Goal: Information Seeking & Learning: Check status

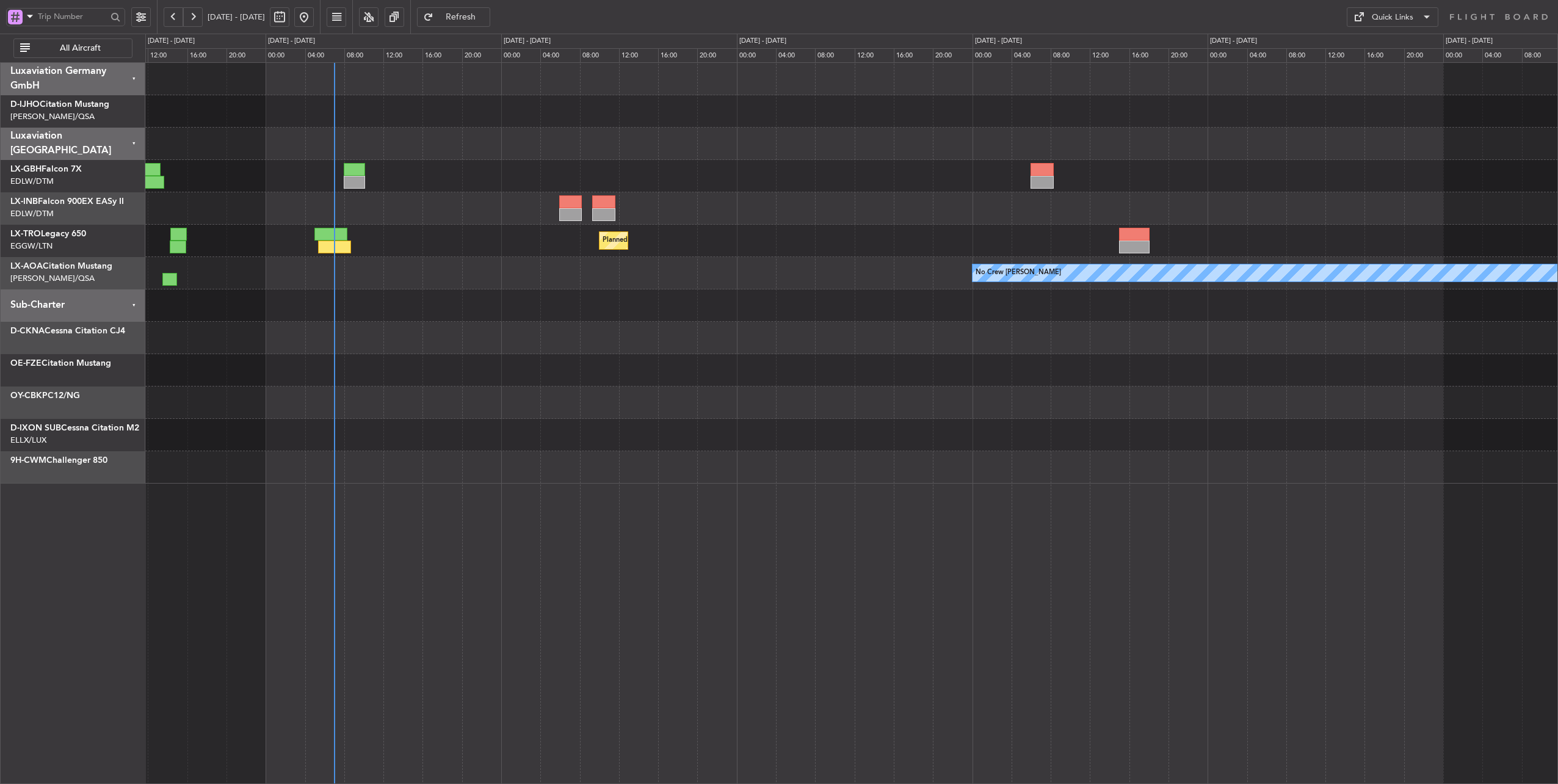
click at [455, 288] on div "No Crew [PERSON_NAME] Planned Maint [GEOGRAPHIC_DATA] ([GEOGRAPHIC_DATA]) No Cr…" at bounding box center [851, 273] width 1413 height 32
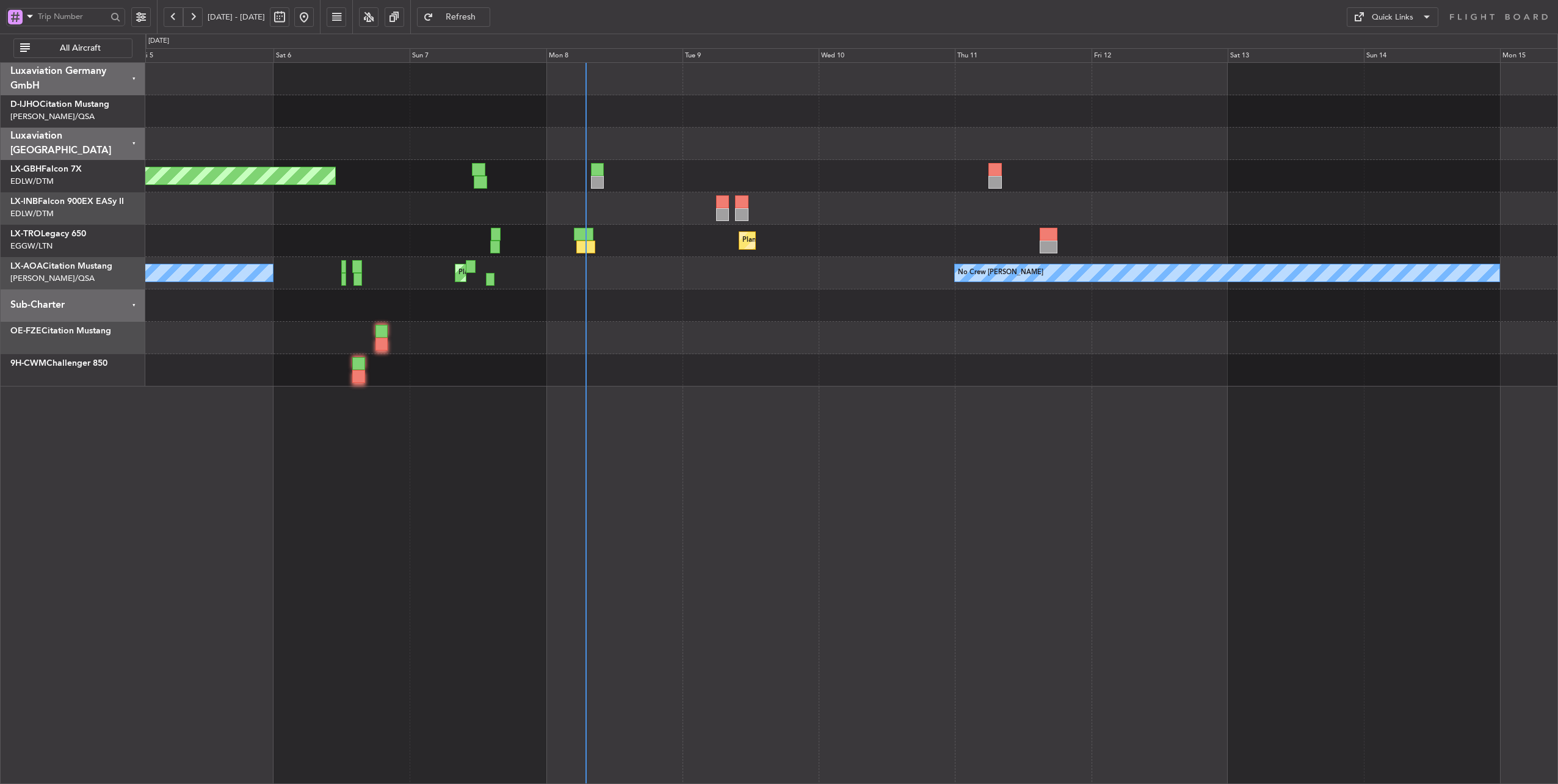
click at [674, 272] on div "Planned Maint [GEOGRAPHIC_DATA] ([GEOGRAPHIC_DATA] Intl) Planned Maint Nurnberg…" at bounding box center [851, 224] width 1413 height 324
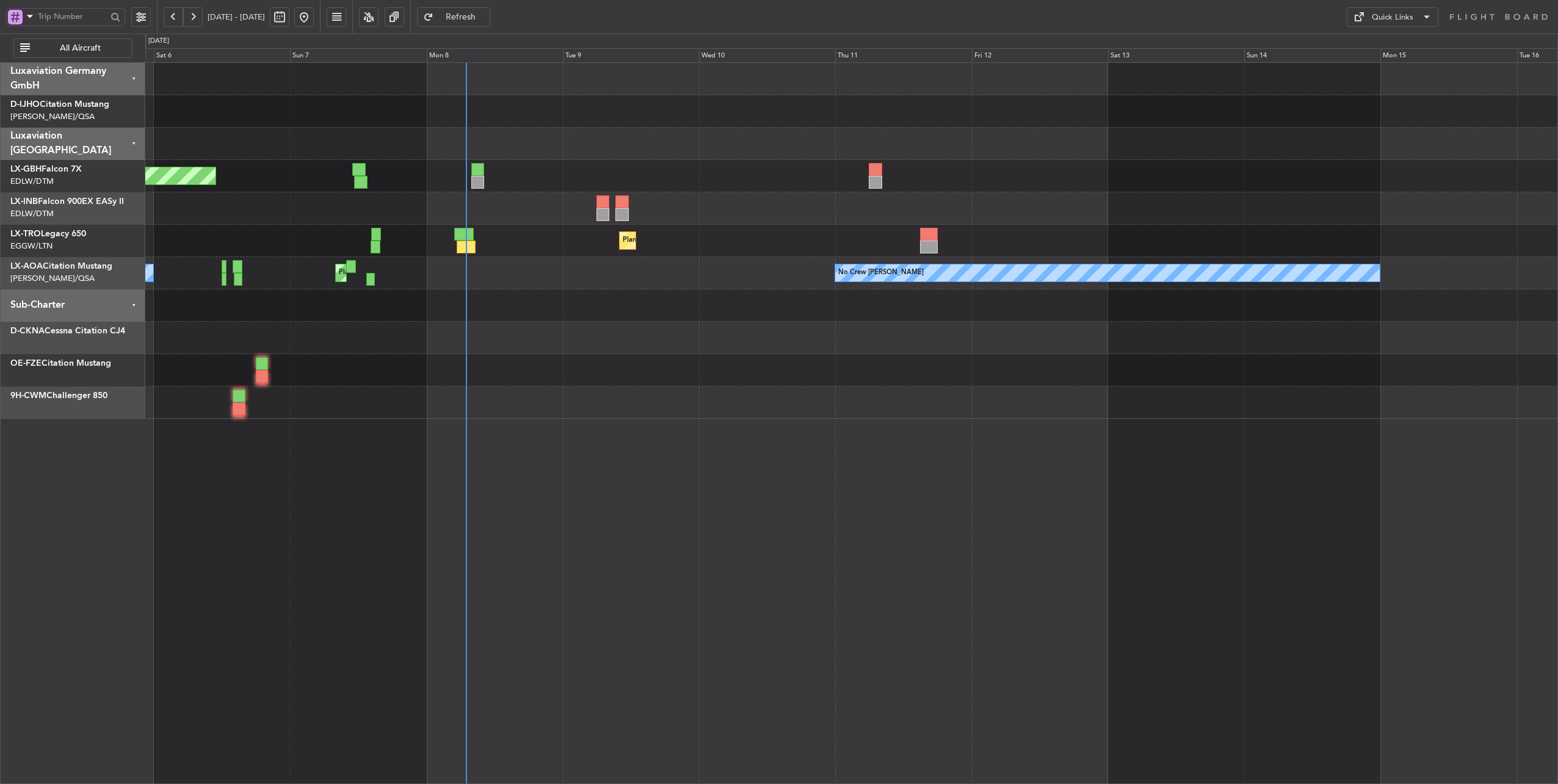
click at [597, 291] on div "Planned Maint [GEOGRAPHIC_DATA] ([GEOGRAPHIC_DATA] Intl) Planned Maint Nurnberg…" at bounding box center [851, 240] width 1413 height 355
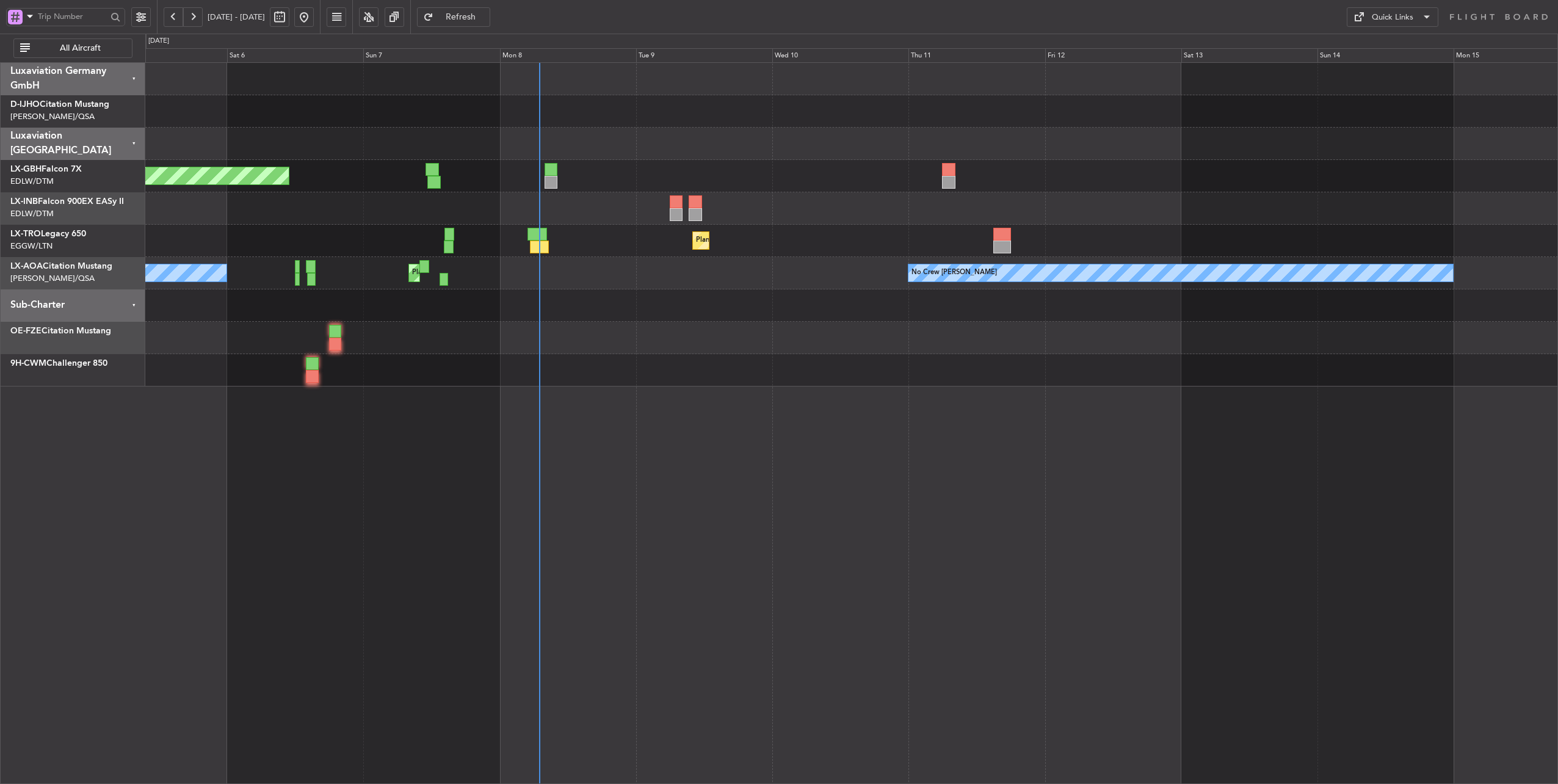
click at [597, 233] on div "Planned Maint Dusseldorf" at bounding box center [851, 240] width 1413 height 32
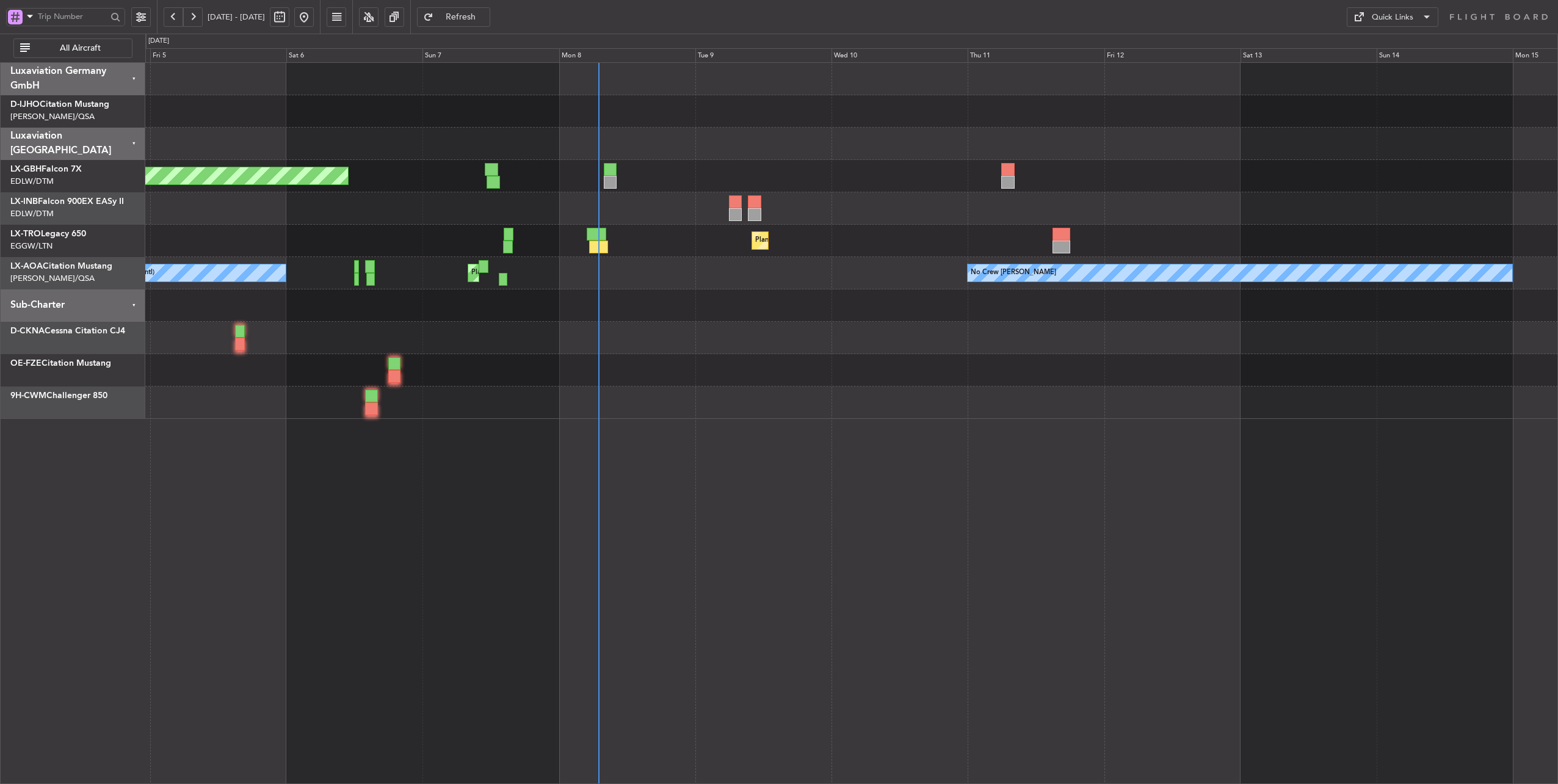
click at [650, 211] on div "Unplanned Maint [GEOGRAPHIC_DATA] (Al Maktoum Intl)" at bounding box center [851, 208] width 1413 height 32
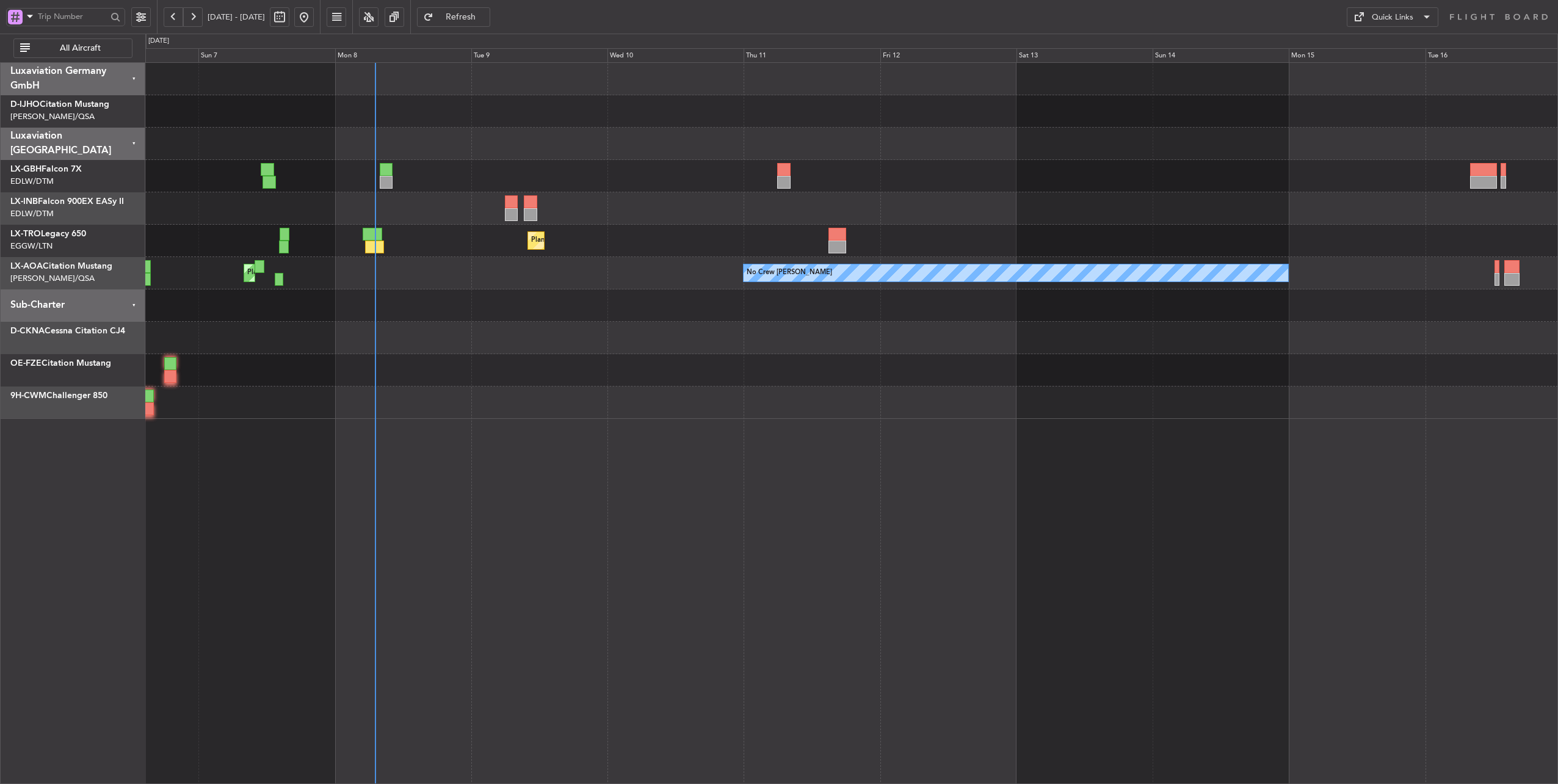
click at [520, 277] on div "Planned Maint [GEOGRAPHIC_DATA] ([GEOGRAPHIC_DATA]) No Crew [PERSON_NAME] No Cr…" at bounding box center [851, 273] width 1413 height 32
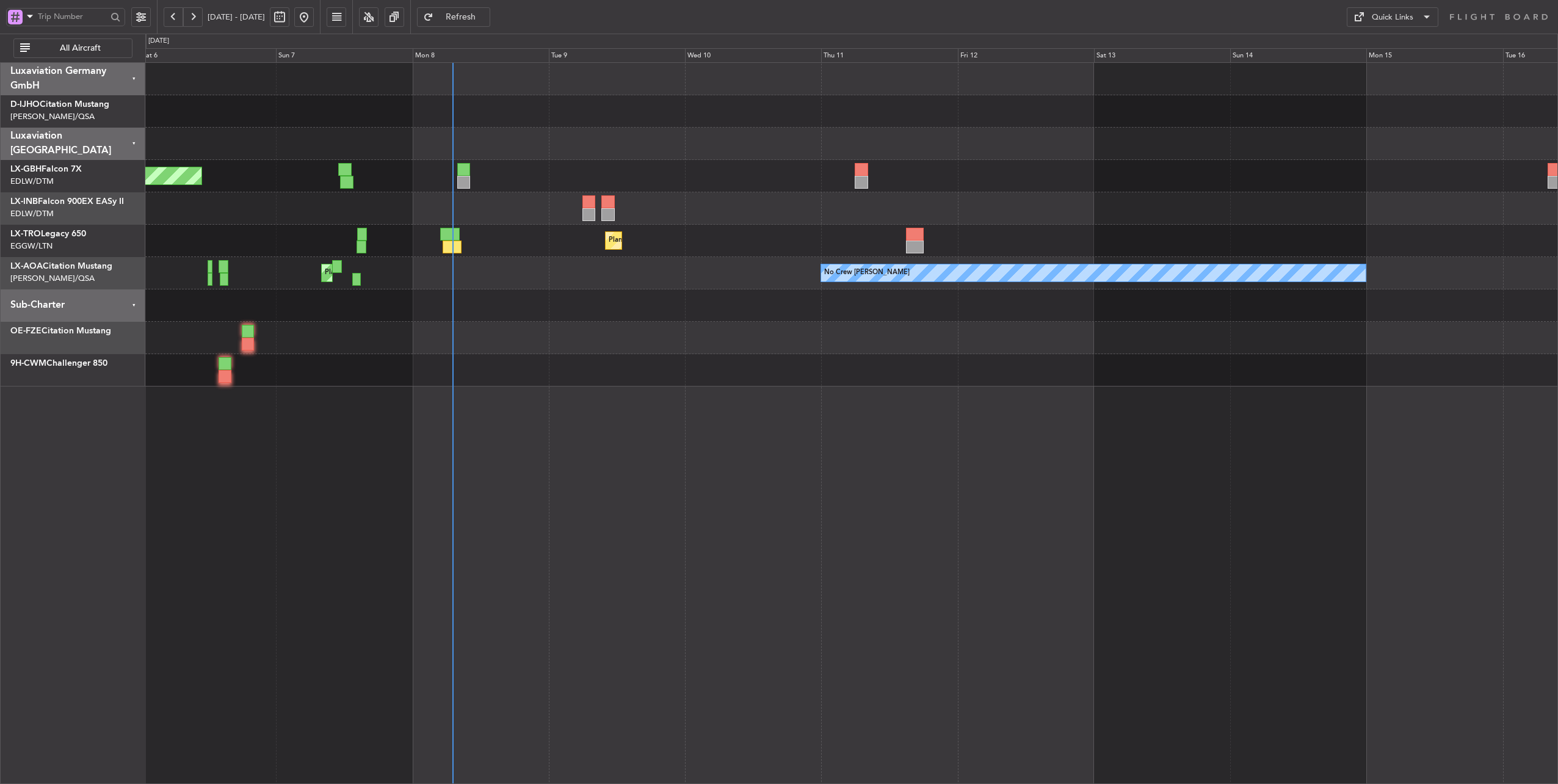
click at [669, 209] on div at bounding box center [851, 208] width 1413 height 32
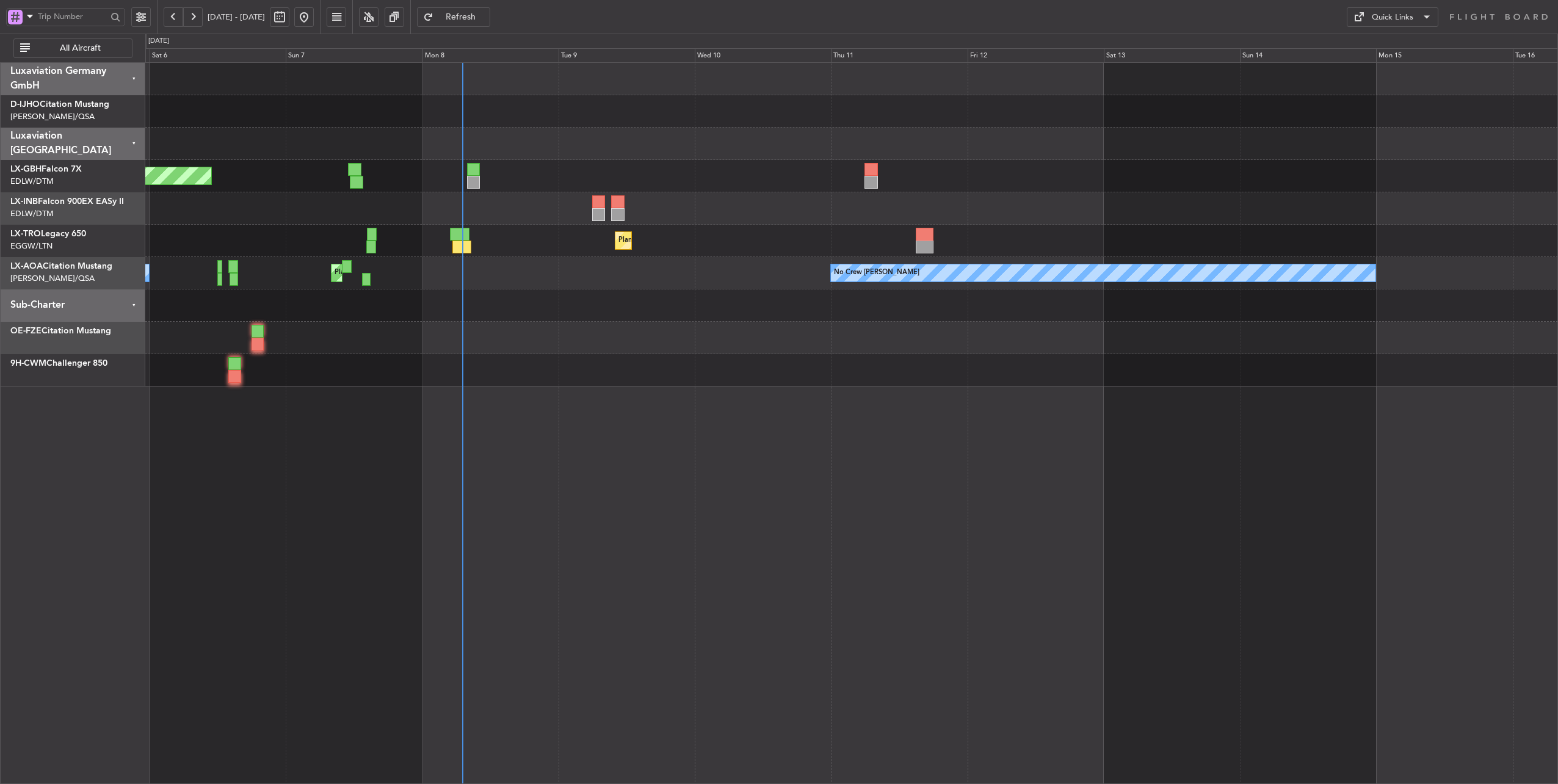
click at [538, 230] on div "Planned Maint Dusseldorf" at bounding box center [851, 240] width 1413 height 32
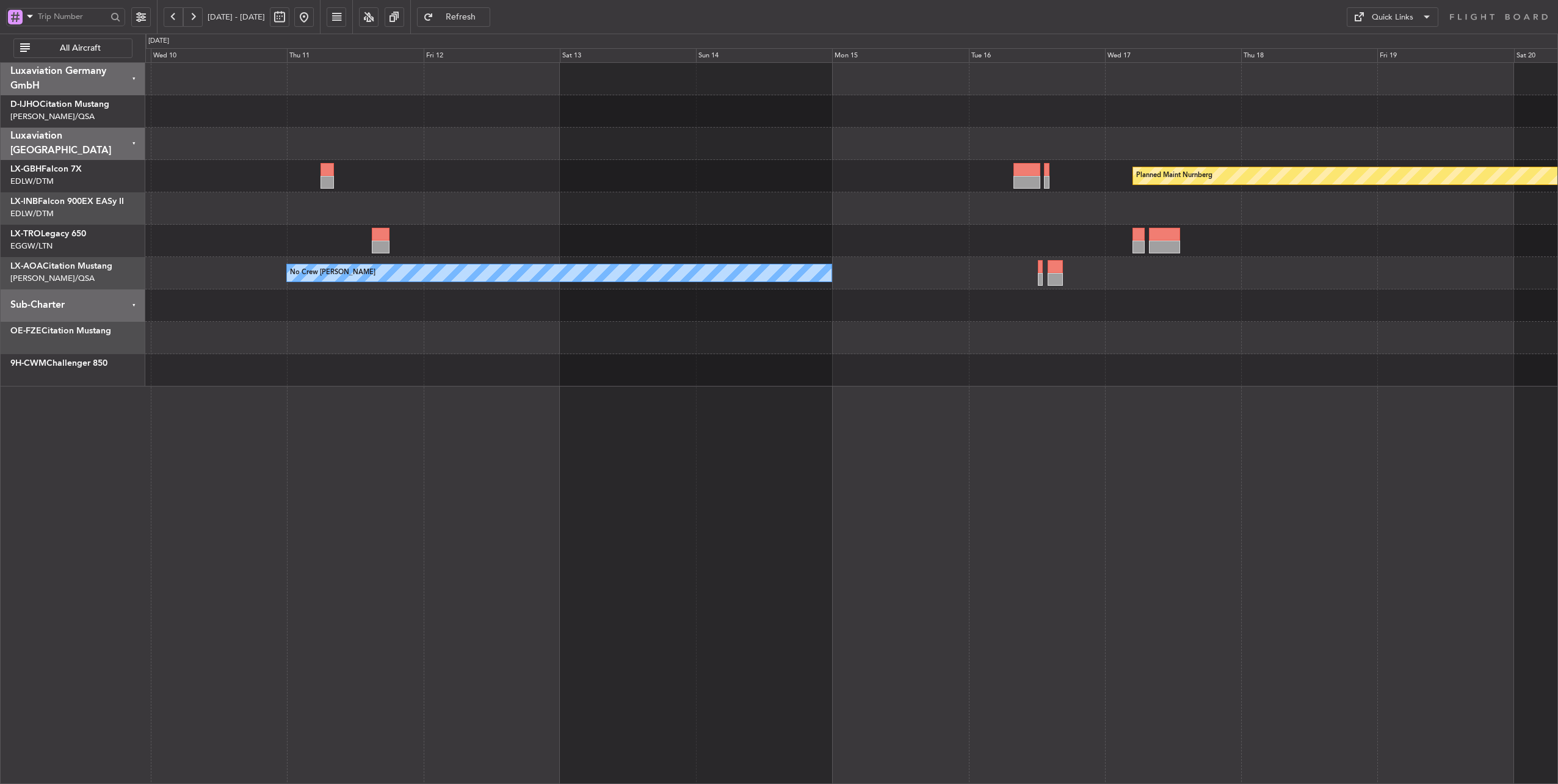
click at [417, 378] on div "Planned Maint Nurnberg Planned [GEOGRAPHIC_DATA] No Crew [PERSON_NAME] Planned …" at bounding box center [851, 224] width 1413 height 324
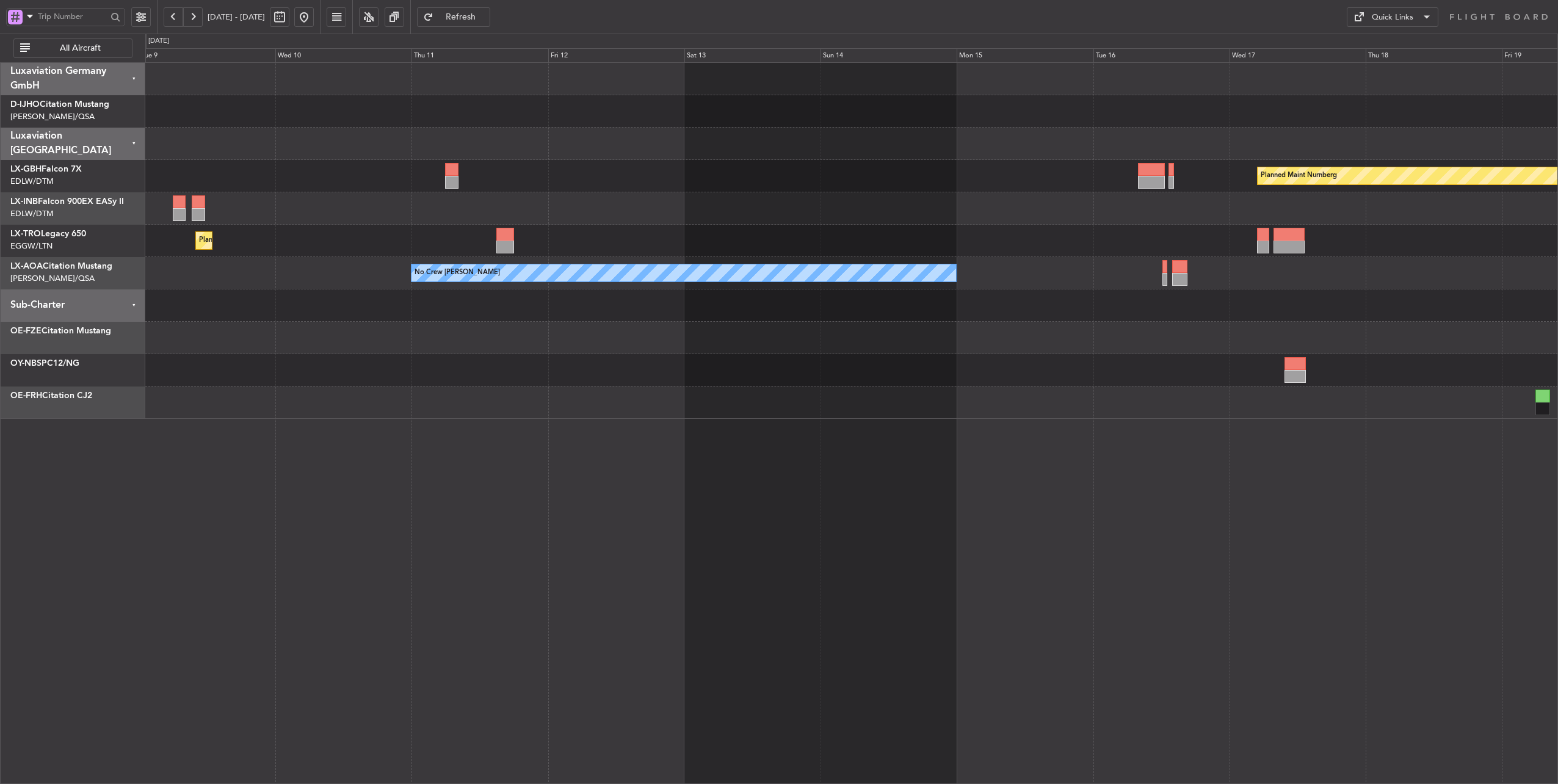
click at [1106, 338] on div at bounding box center [851, 337] width 1413 height 32
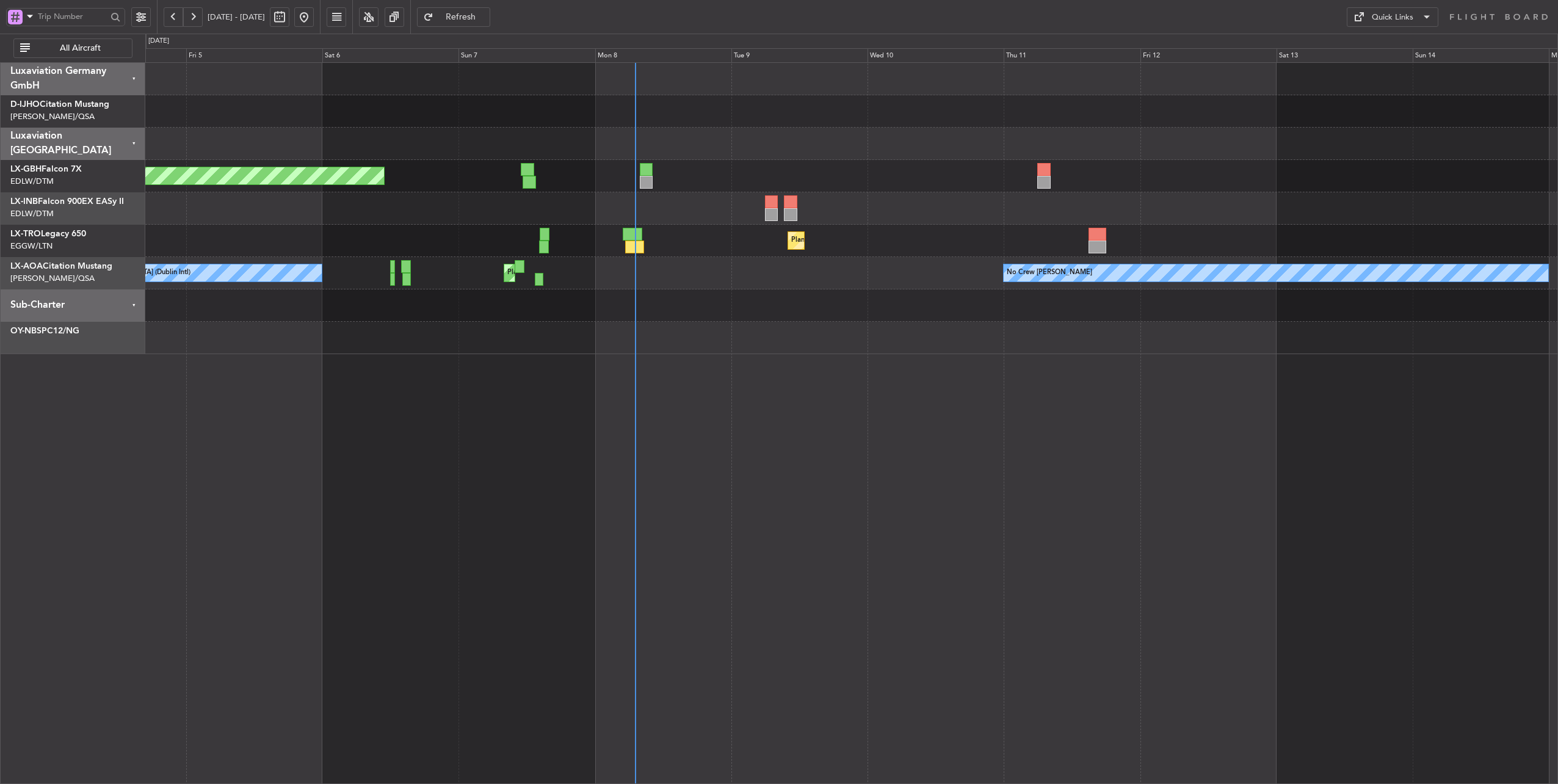
click at [935, 350] on div at bounding box center [851, 337] width 1413 height 32
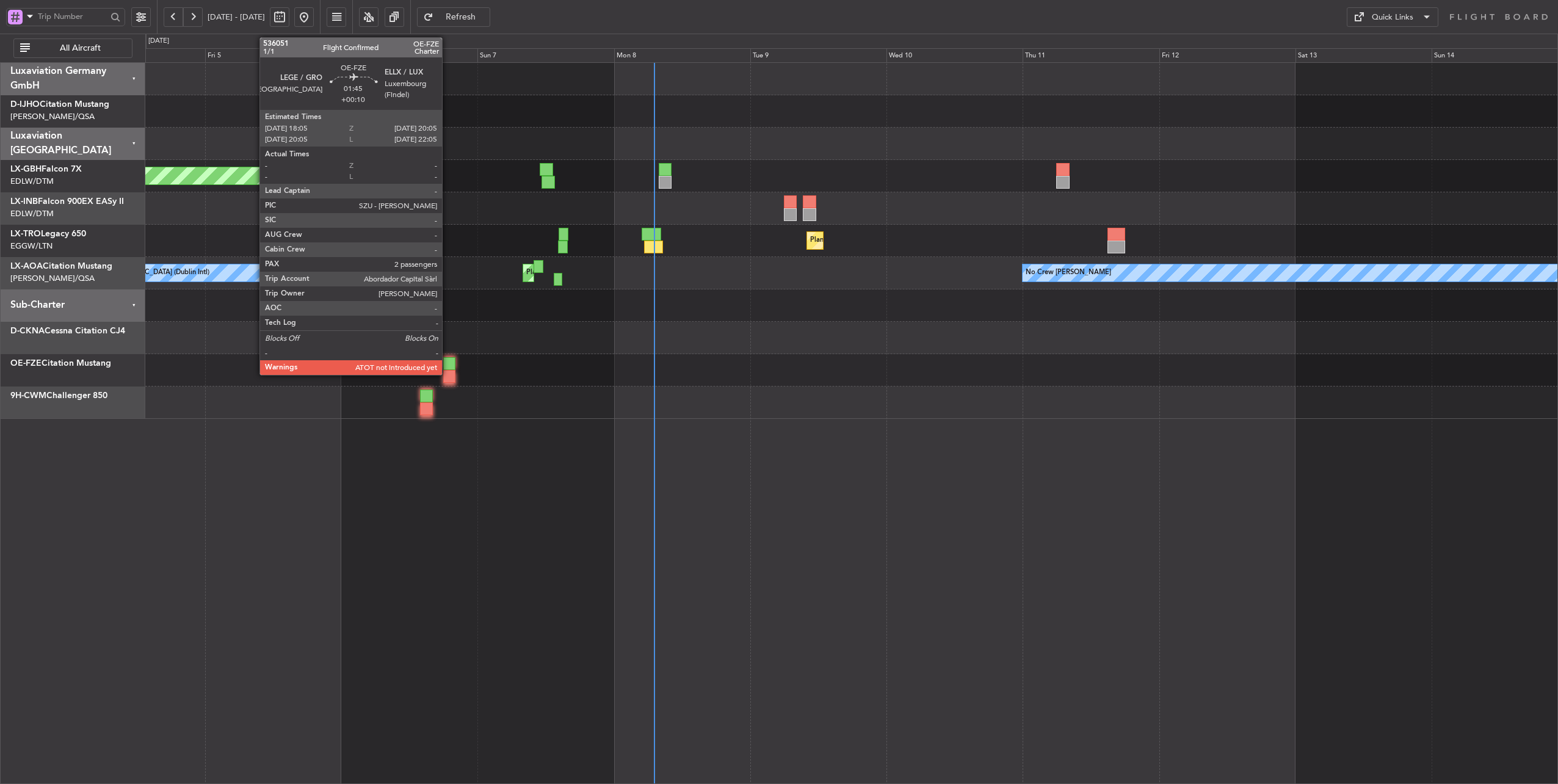
click at [448, 364] on div at bounding box center [448, 363] width 11 height 13
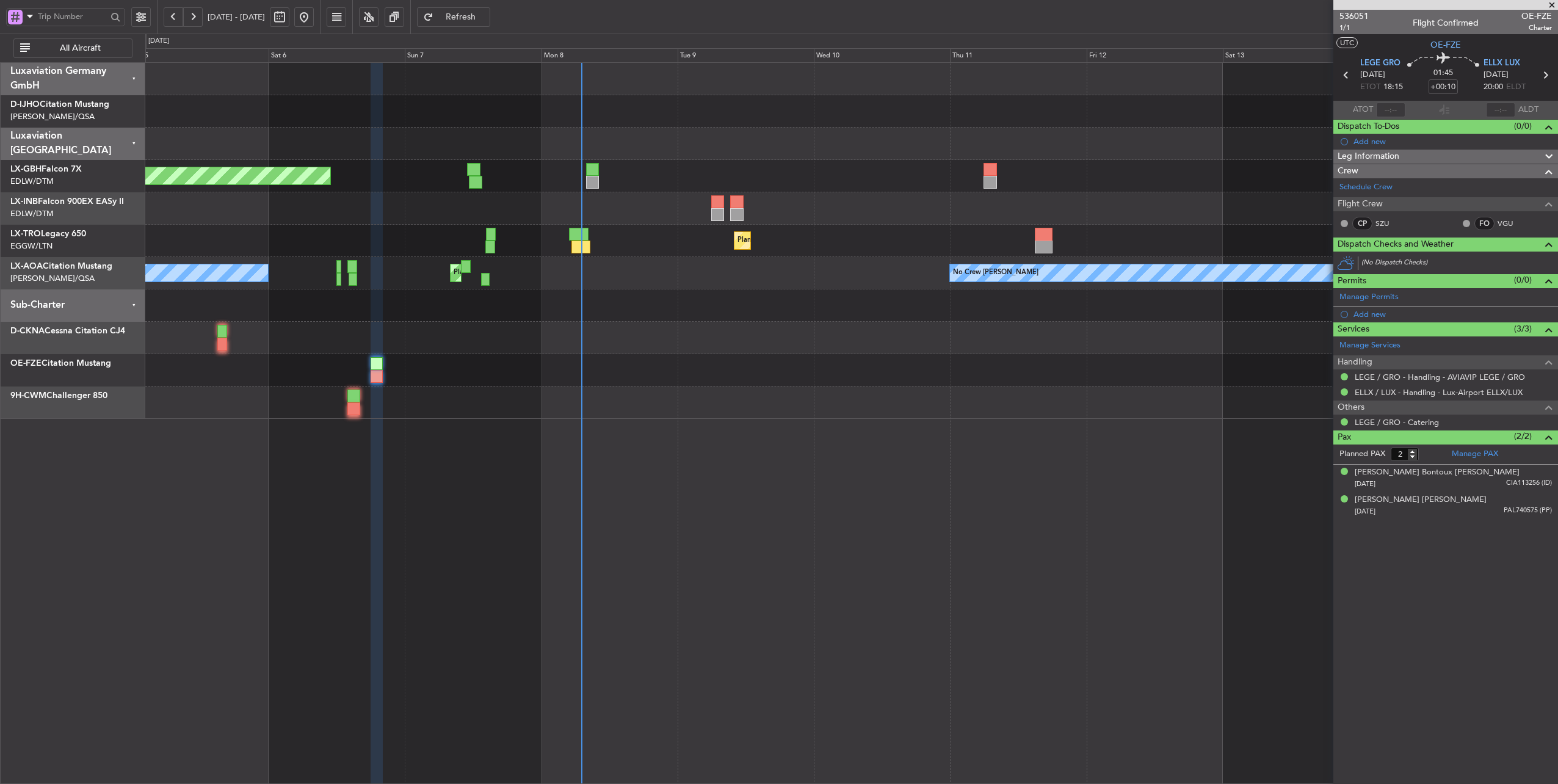
click at [399, 306] on div "Planned Maint [GEOGRAPHIC_DATA] ([GEOGRAPHIC_DATA] Intl) Planned Maint Nurnberg…" at bounding box center [851, 240] width 1413 height 355
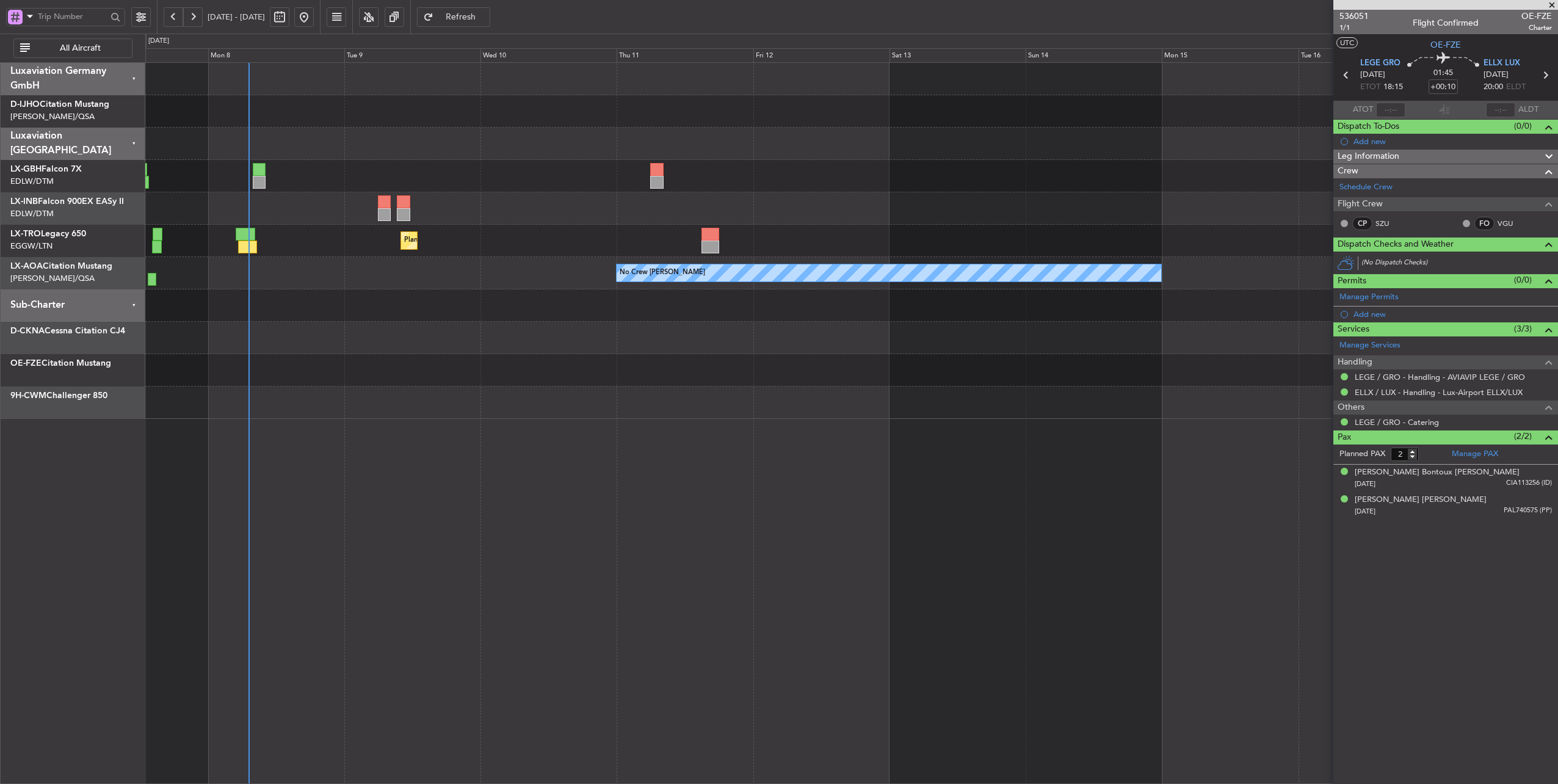
click at [399, 271] on div "No Crew [PERSON_NAME] Planned Maint [GEOGRAPHIC_DATA] ([GEOGRAPHIC_DATA]) No Cr…" at bounding box center [851, 273] width 1413 height 32
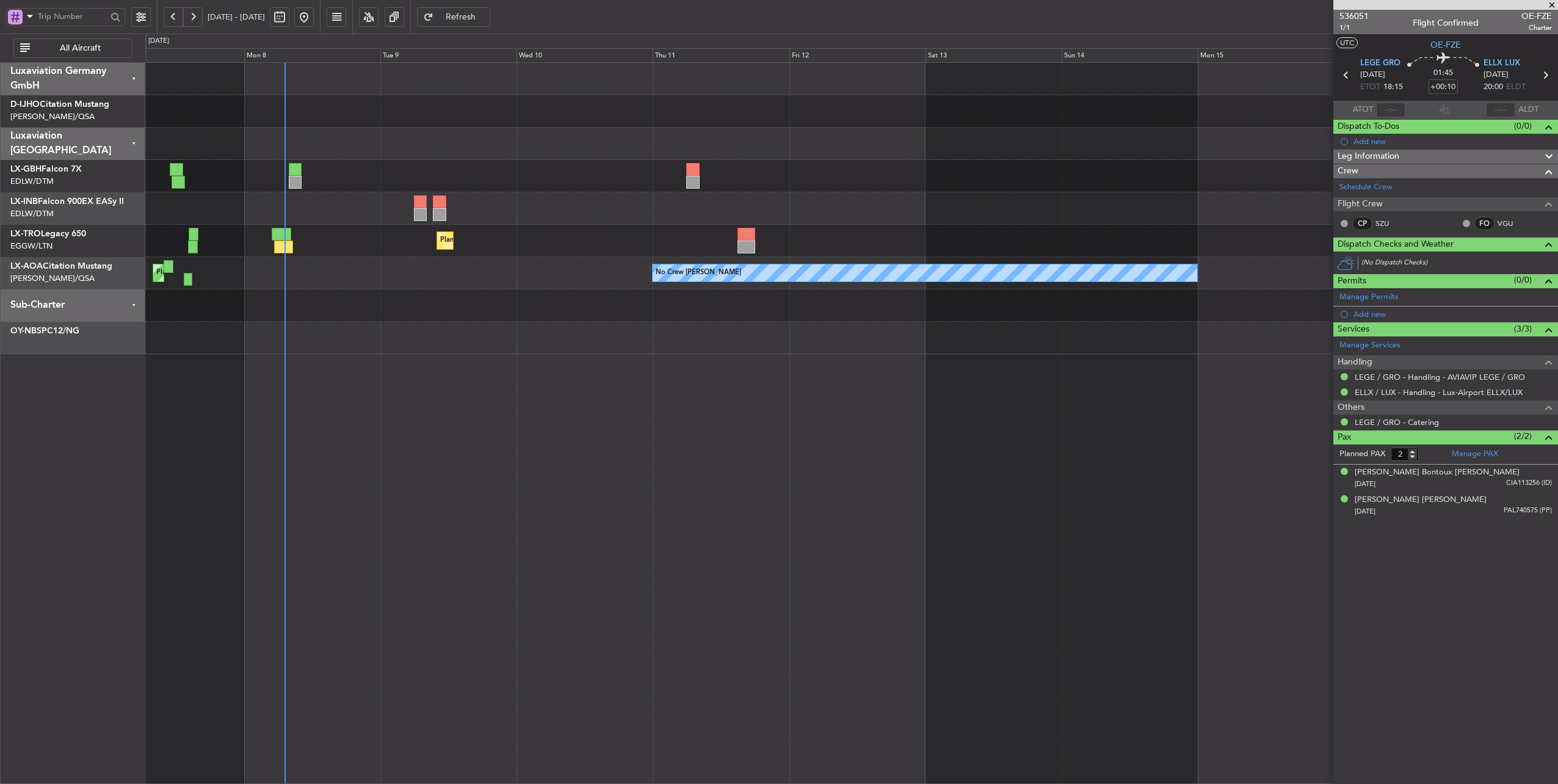
click at [499, 272] on div "No Crew [PERSON_NAME] Planned Maint [GEOGRAPHIC_DATA] ([GEOGRAPHIC_DATA]) No Cr…" at bounding box center [851, 273] width 1413 height 32
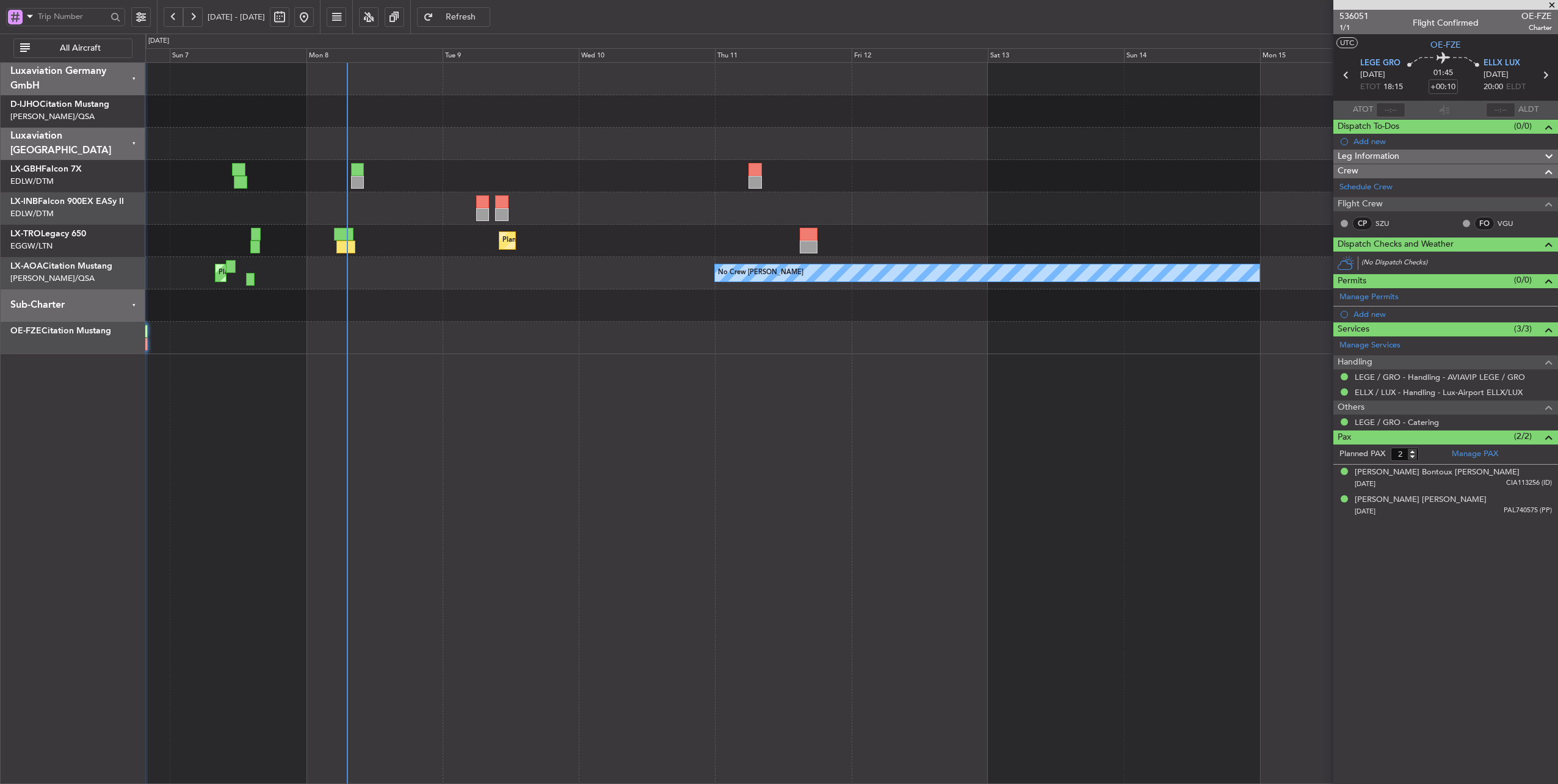
click at [401, 267] on div "No Crew [PERSON_NAME] Planned Maint [GEOGRAPHIC_DATA] ([GEOGRAPHIC_DATA]) No Cr…" at bounding box center [851, 273] width 1413 height 32
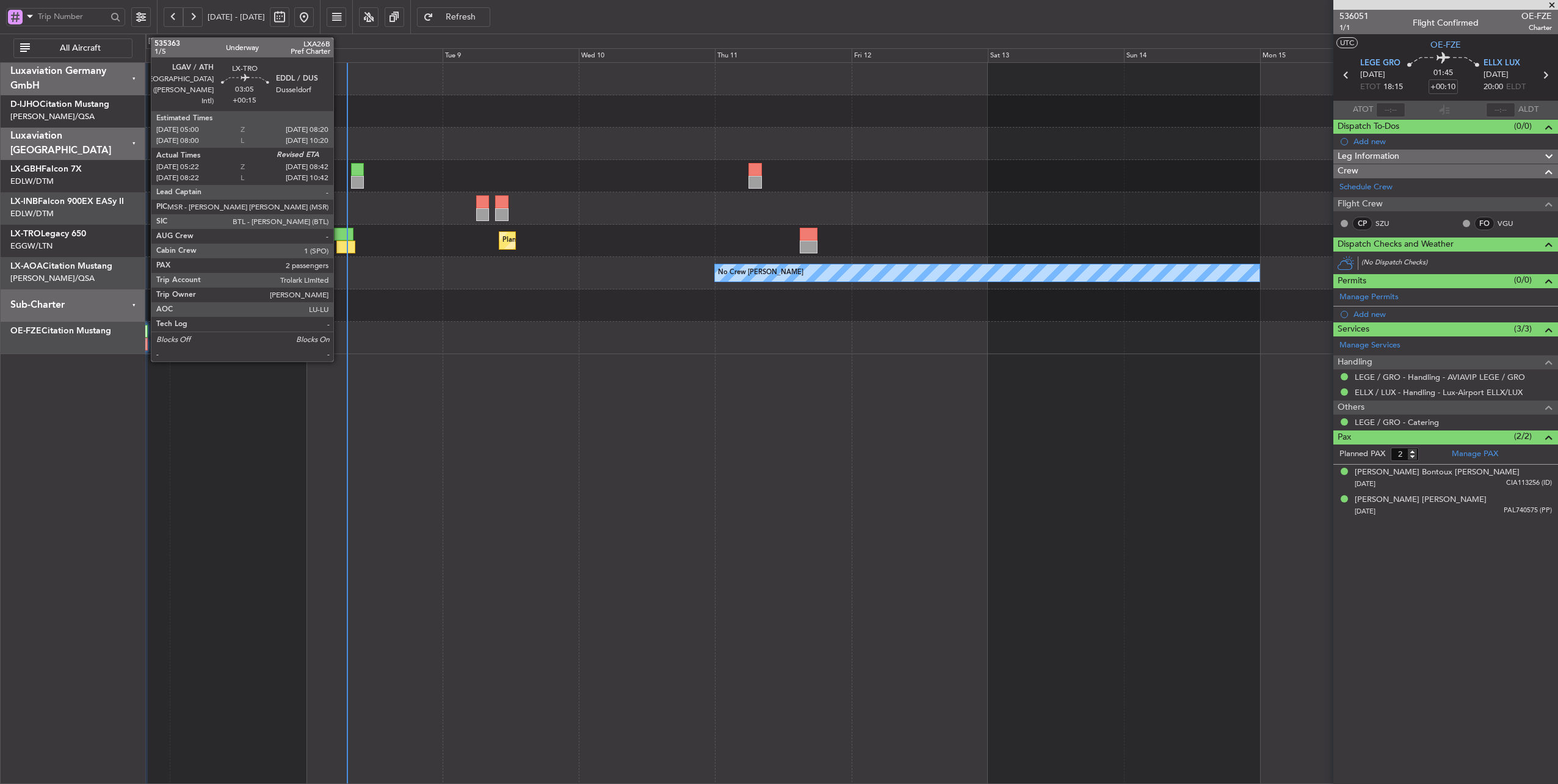
click at [340, 234] on div at bounding box center [344, 233] width 20 height 13
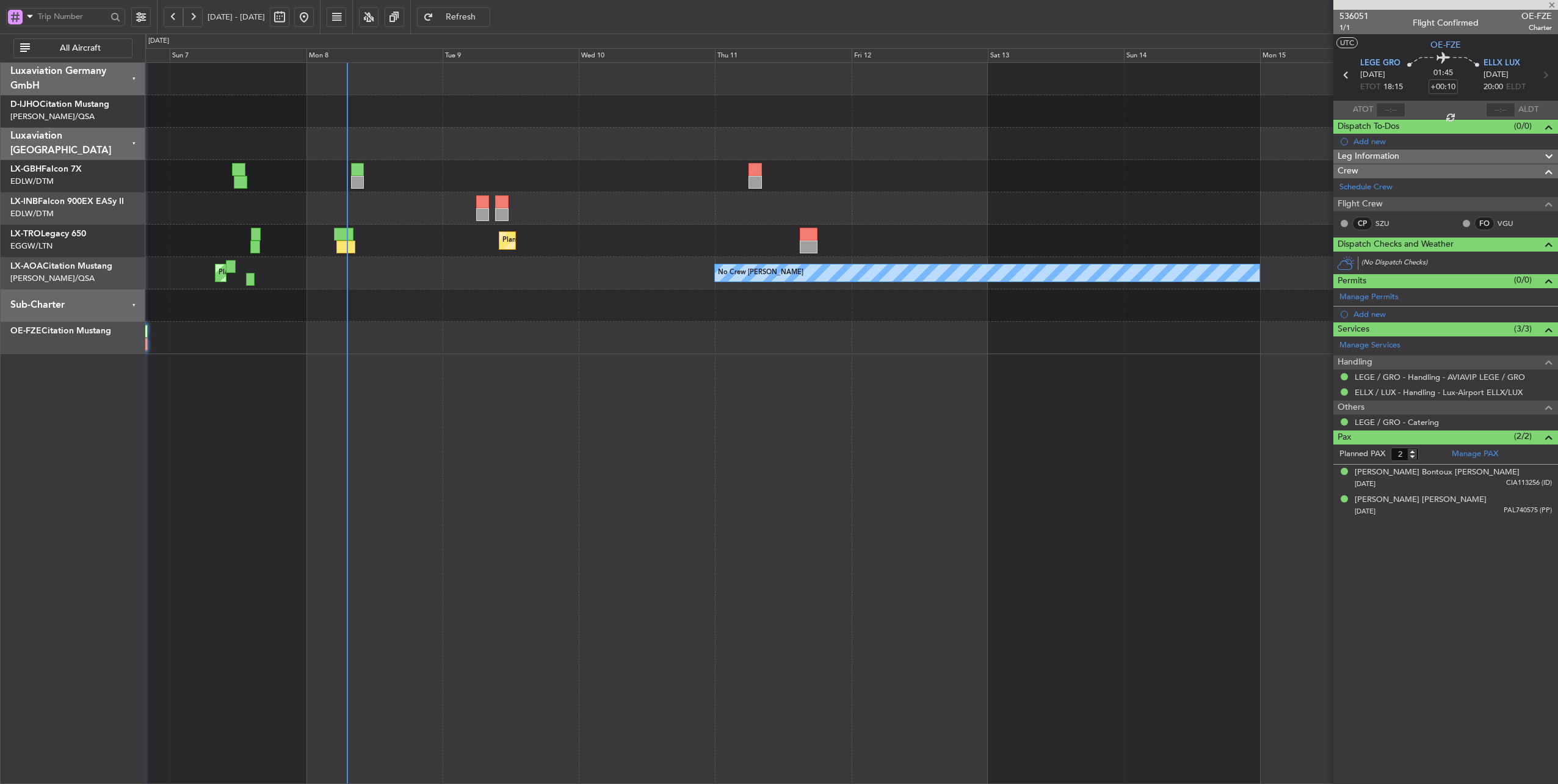
type input "+00:15"
type input "05:22"
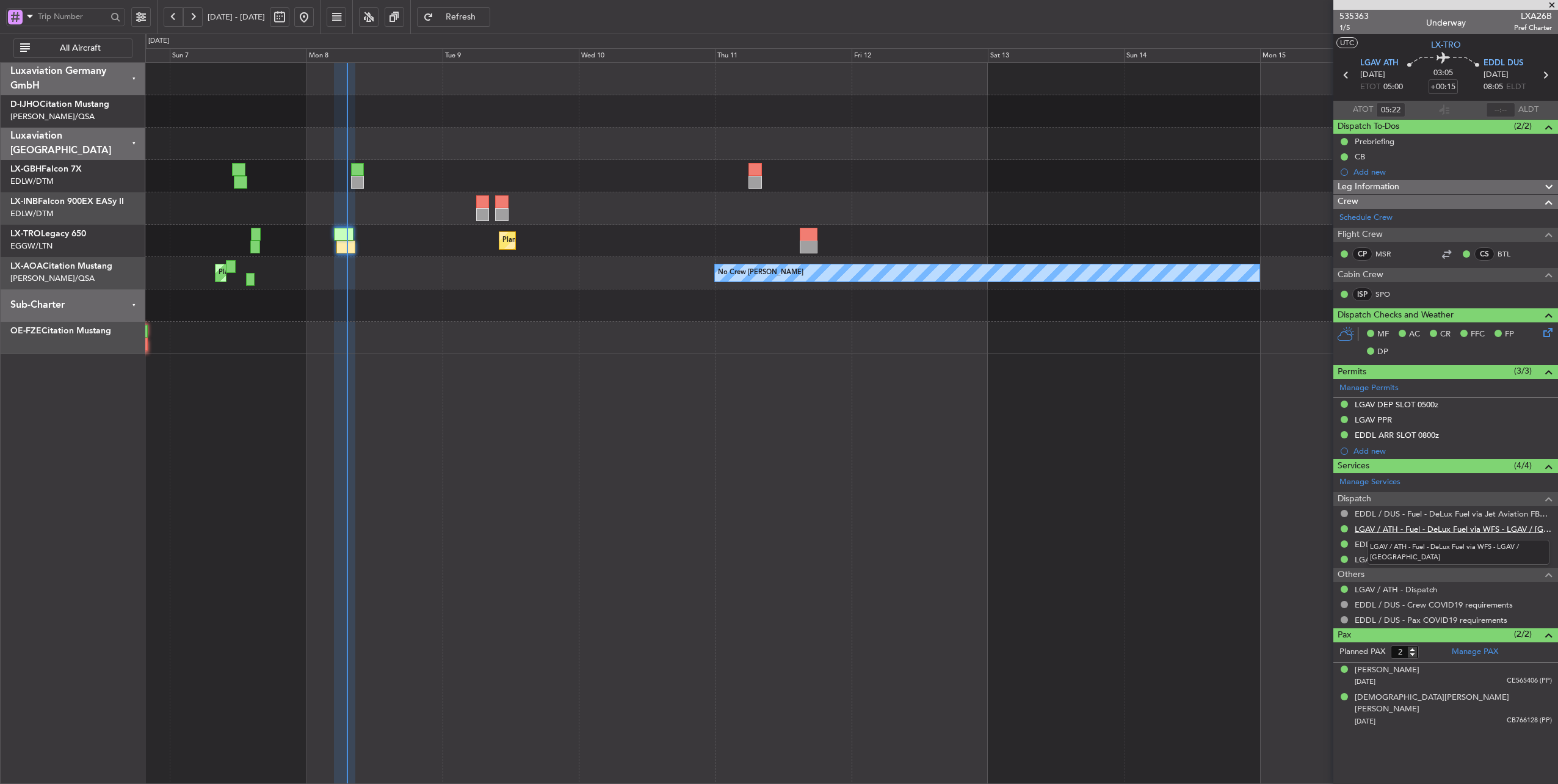
click at [1428, 524] on link "LGAV / ATH - Fuel - DeLux Fuel via WFS - LGAV / [GEOGRAPHIC_DATA]" at bounding box center [1453, 529] width 197 height 11
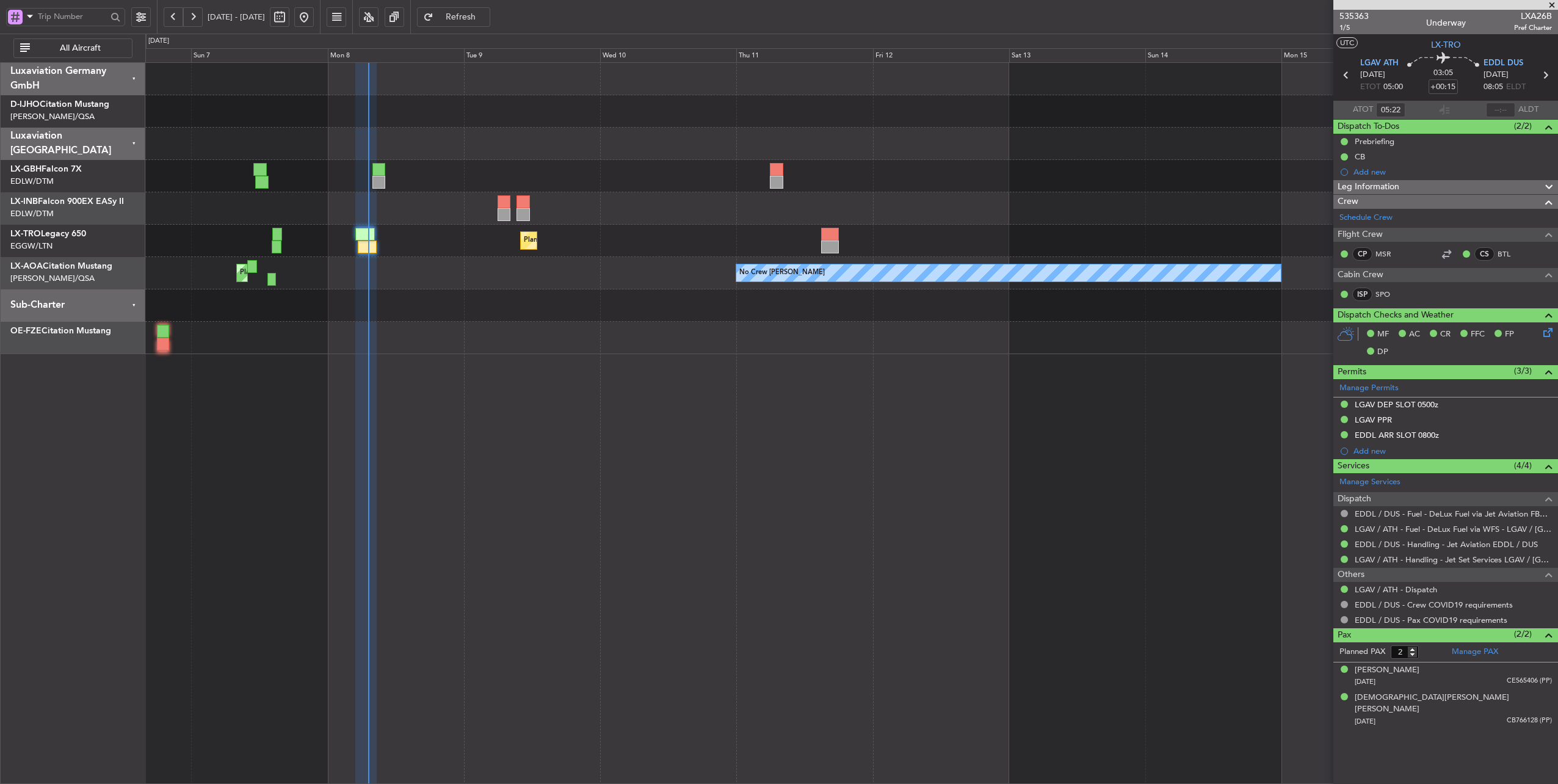
click at [478, 239] on div "Planned Maint Dusseldorf" at bounding box center [851, 240] width 1413 height 32
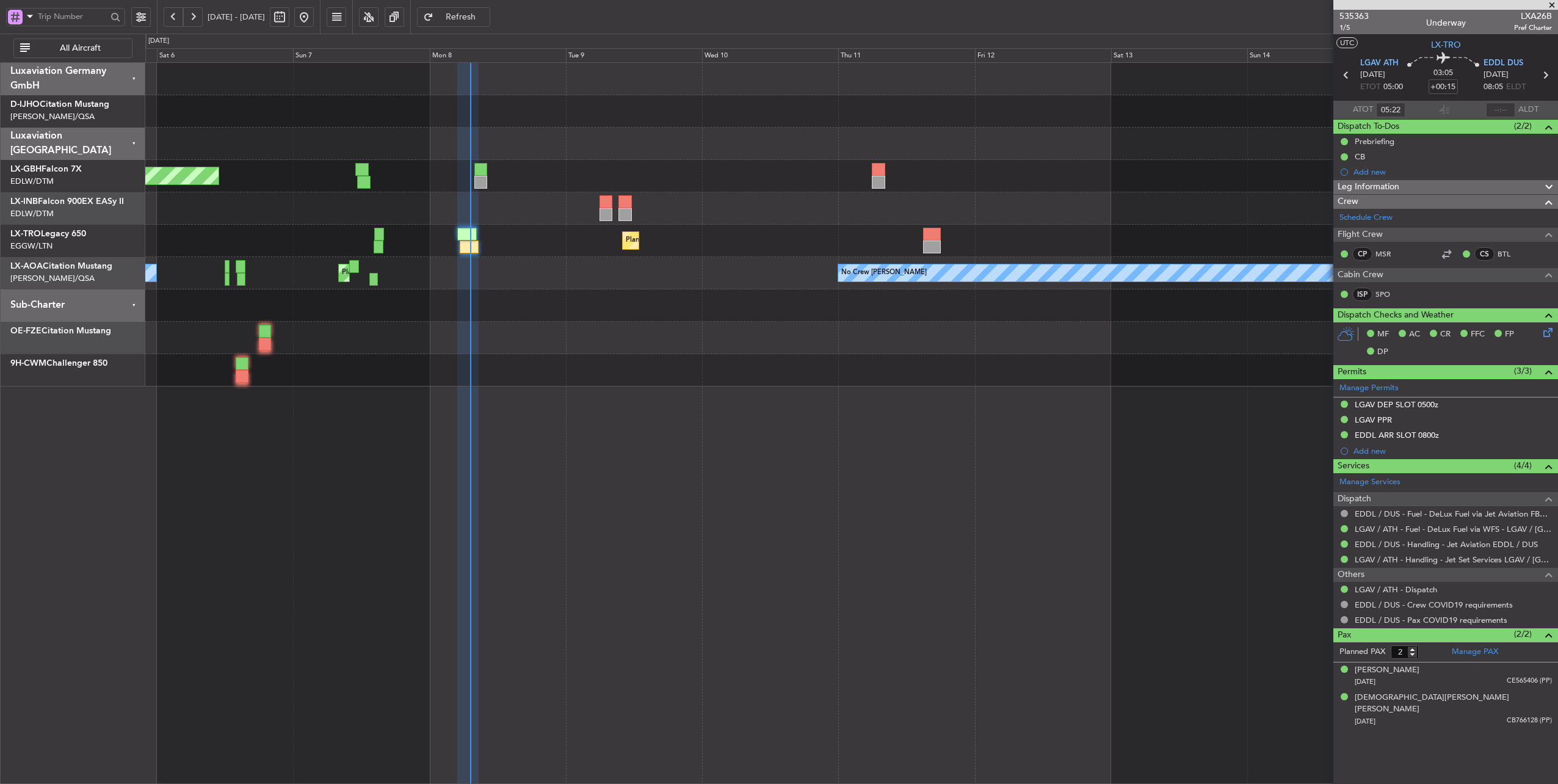
click at [644, 160] on div "Planned Maint [GEOGRAPHIC_DATA] ([GEOGRAPHIC_DATA] Intl) Planned Maint Nurnberg…" at bounding box center [851, 224] width 1413 height 324
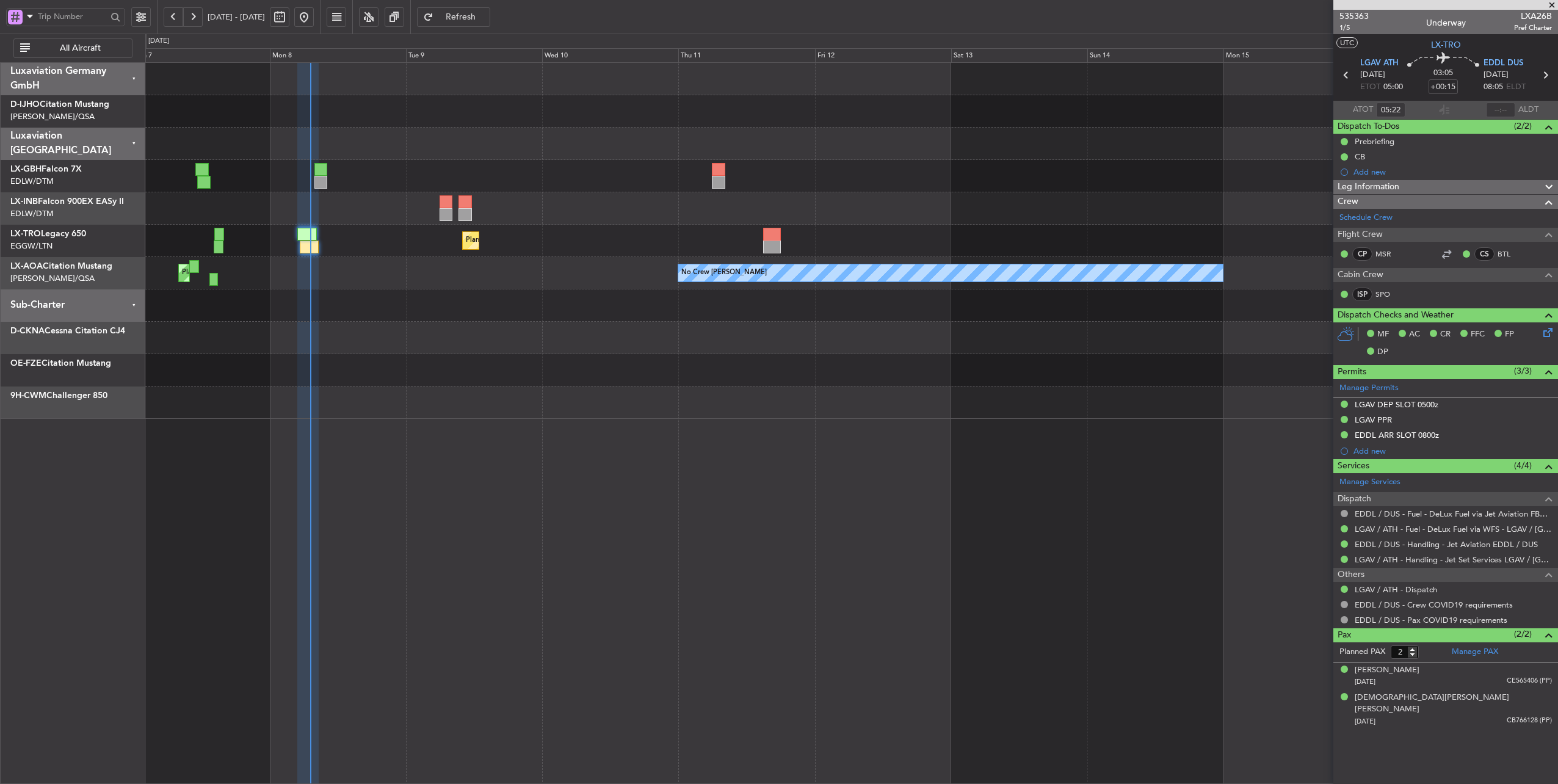
click at [475, 163] on div "Planned Maint Nurnberg Planned Maint [GEOGRAPHIC_DATA] ([GEOGRAPHIC_DATA])" at bounding box center [851, 175] width 1413 height 32
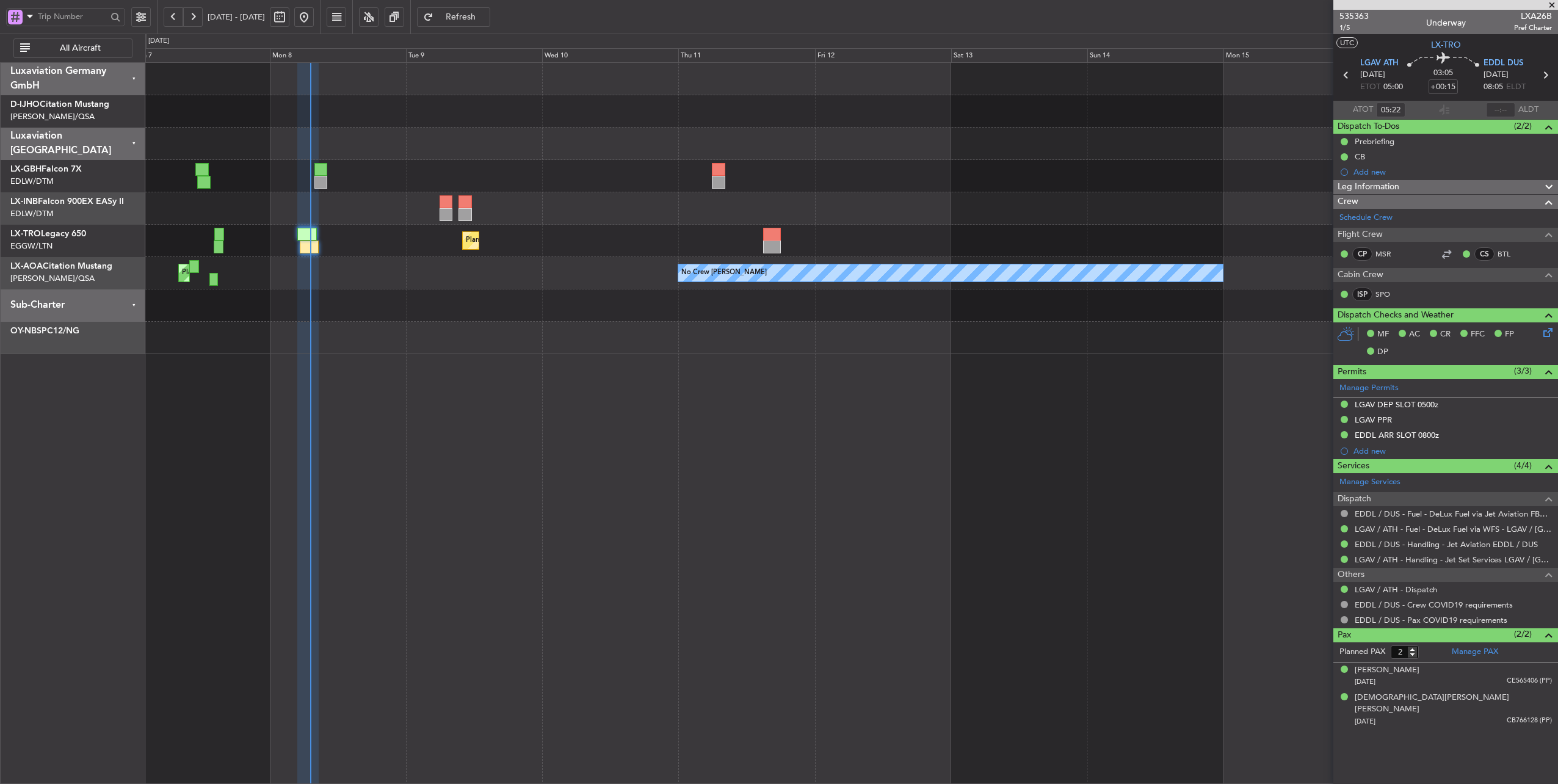
click at [1553, 4] on span at bounding box center [1552, 5] width 12 height 11
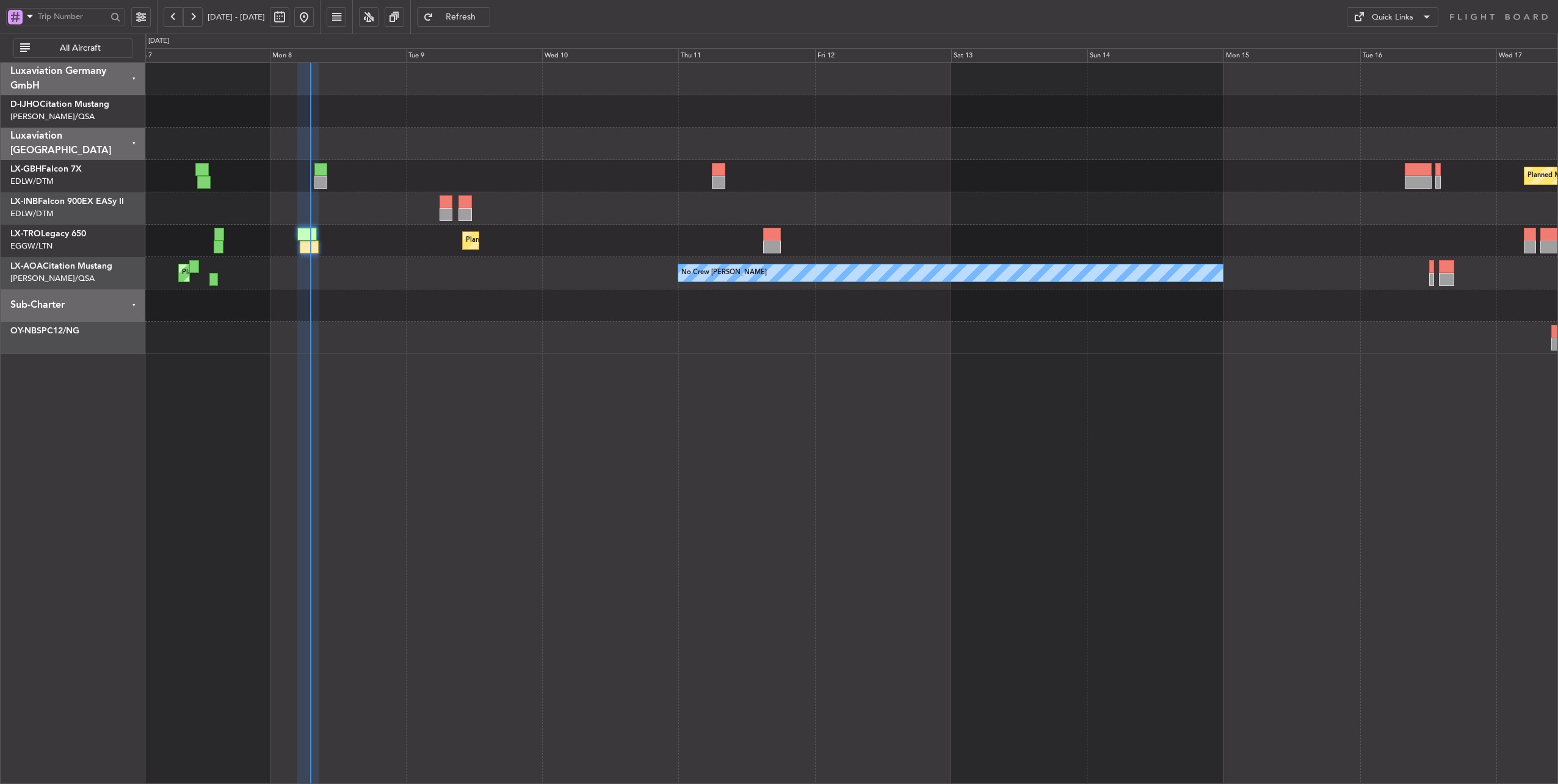
type input "0"
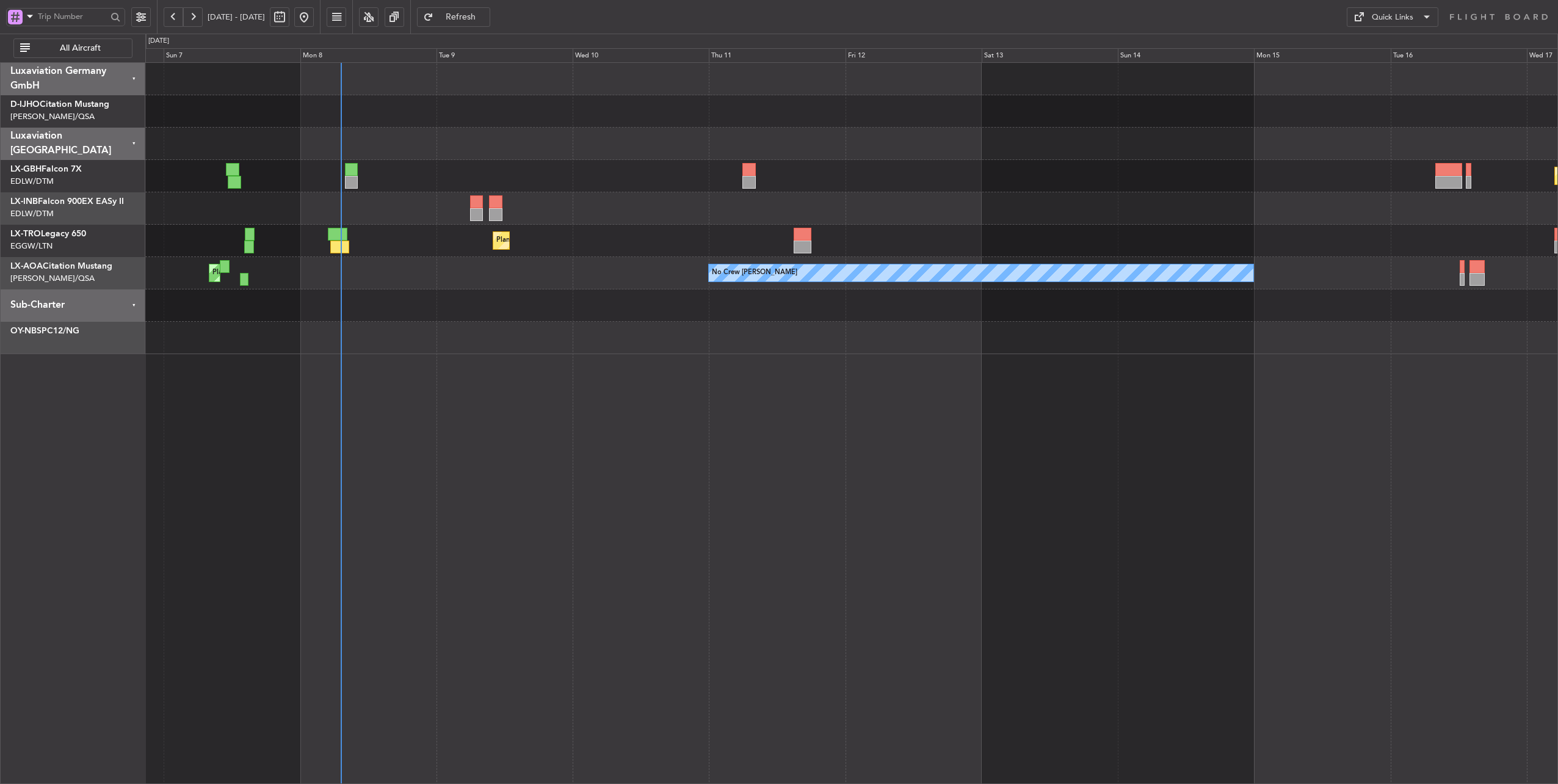
click at [522, 146] on div at bounding box center [851, 143] width 1413 height 32
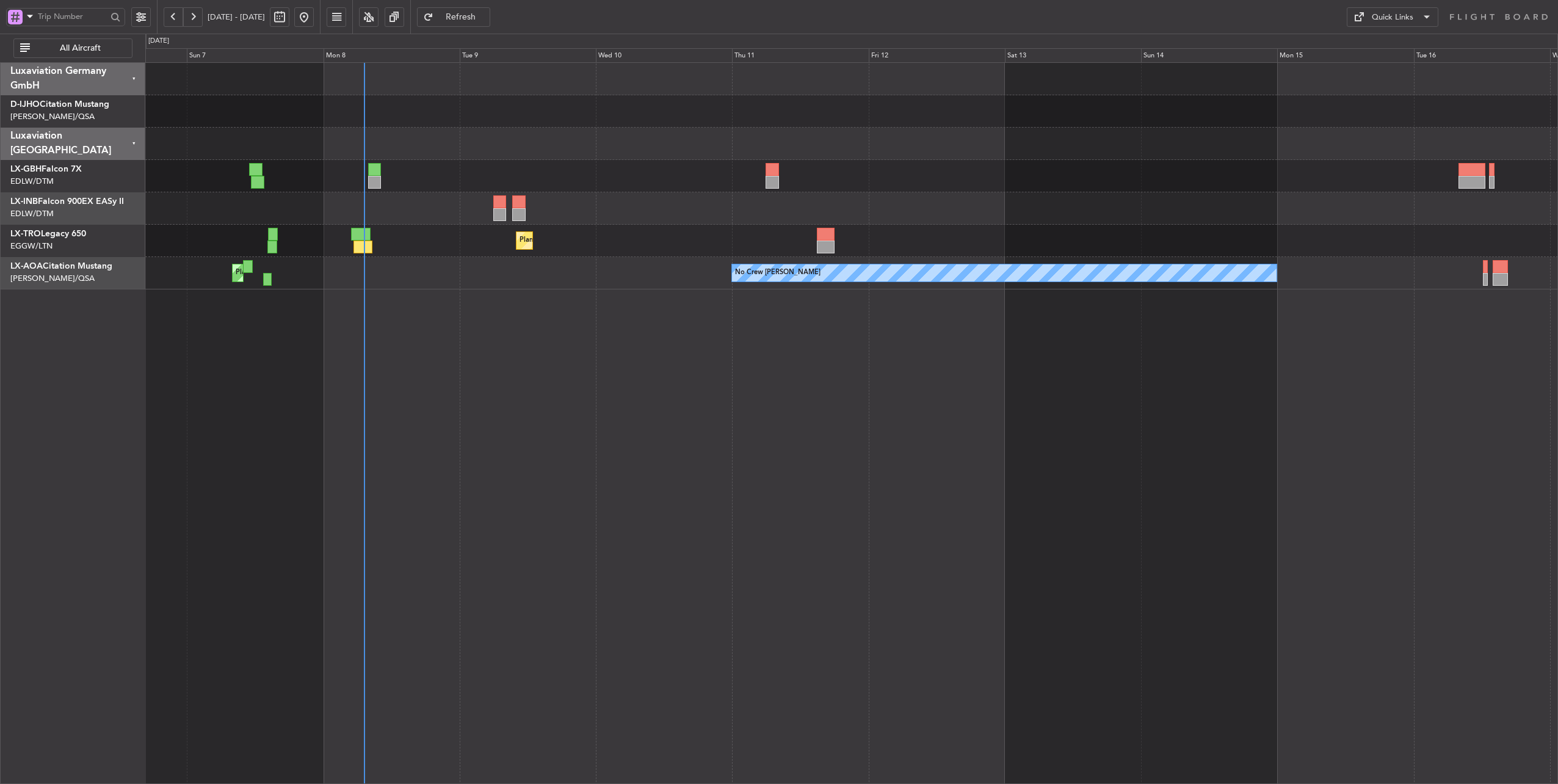
click at [530, 148] on div at bounding box center [851, 143] width 1413 height 32
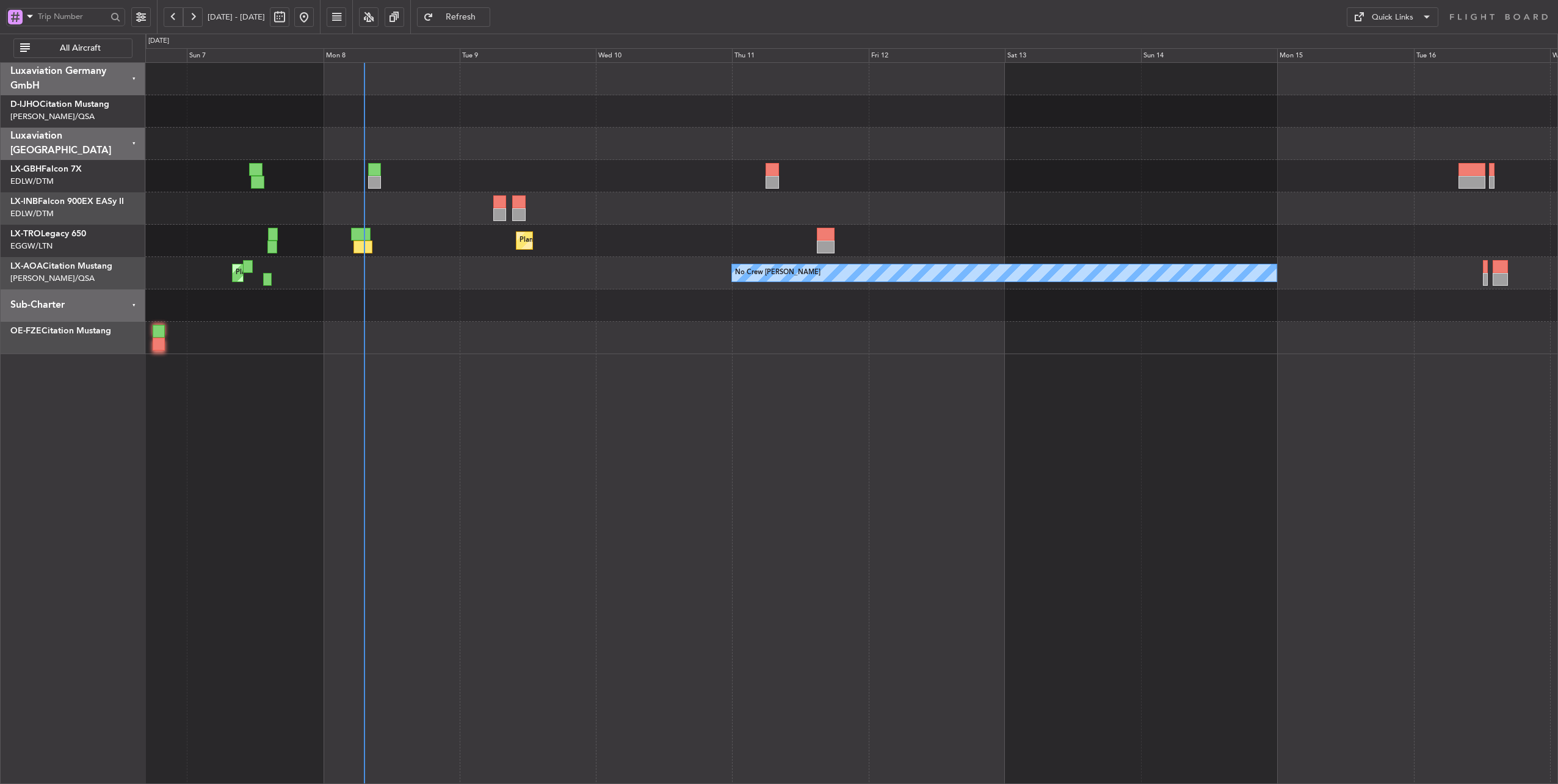
click at [392, 145] on div at bounding box center [851, 143] width 1413 height 32
